Goal: Task Accomplishment & Management: Use online tool/utility

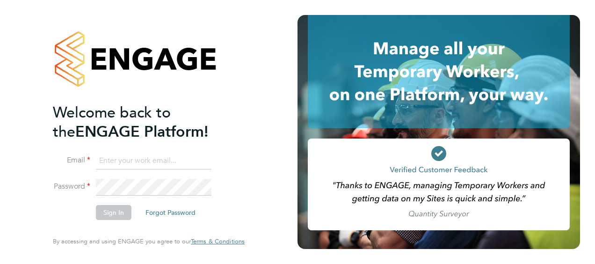
type input "[PERSON_NAME][EMAIL_ADDRESS][DOMAIN_NAME]"
click at [115, 214] on button "Sign In" at bounding box center [114, 212] width 36 height 15
